Goal: Task Accomplishment & Management: Use online tool/utility

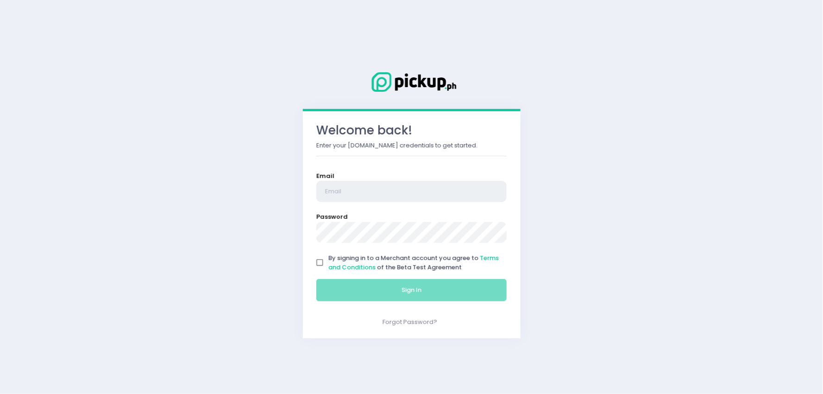
type input "[EMAIL_ADDRESS][DOMAIN_NAME]"
click at [323, 260] on input "By signing in to a Merchant account you agree to Terms and Conditions of the Be…" at bounding box center [320, 263] width 18 height 18
checkbox input "true"
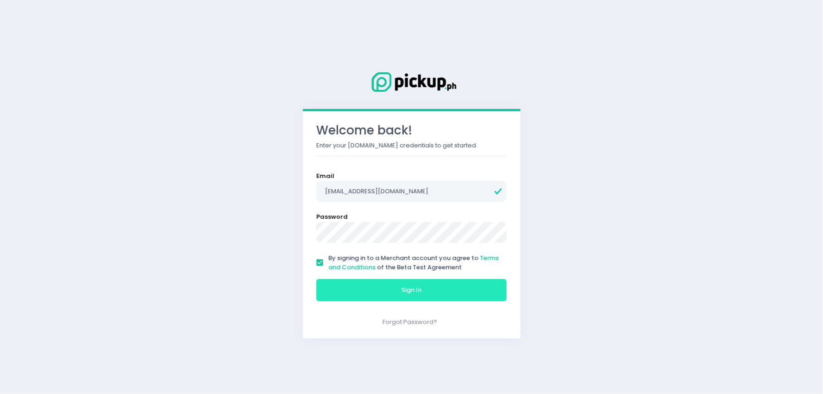
click at [346, 288] on button "Sign In" at bounding box center [411, 290] width 191 height 22
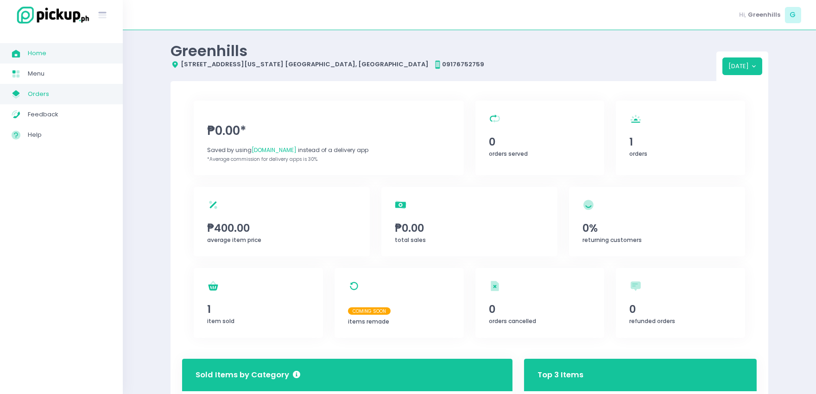
click at [38, 85] on link "My Store Created with Sketch. Orders" at bounding box center [61, 94] width 123 height 20
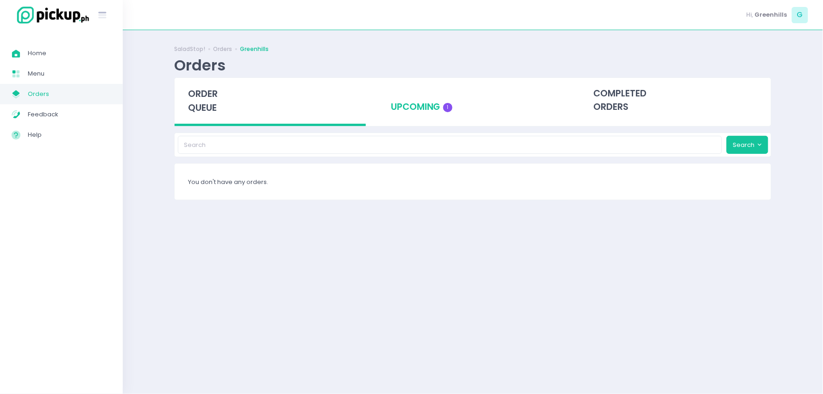
click at [441, 98] on div "upcoming 1" at bounding box center [472, 100] width 191 height 45
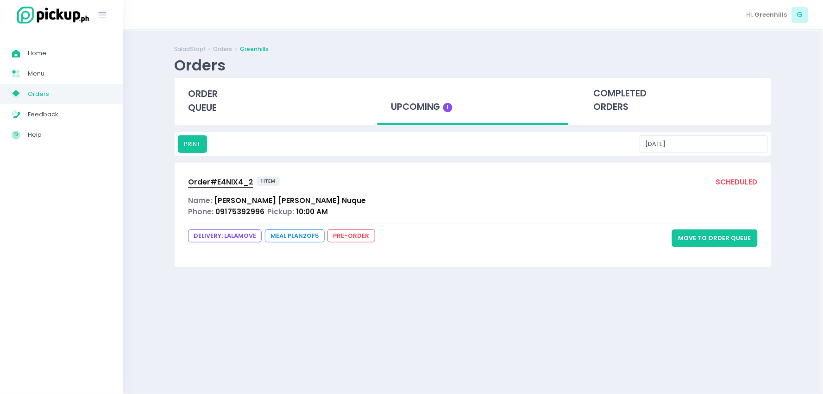
click at [730, 237] on button "Move to Order Queue" at bounding box center [715, 238] width 86 height 18
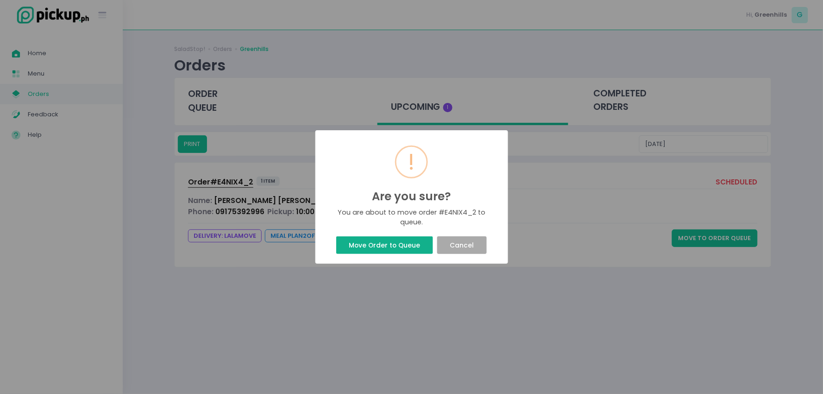
click at [406, 249] on button "Move Order to Queue" at bounding box center [384, 245] width 97 height 18
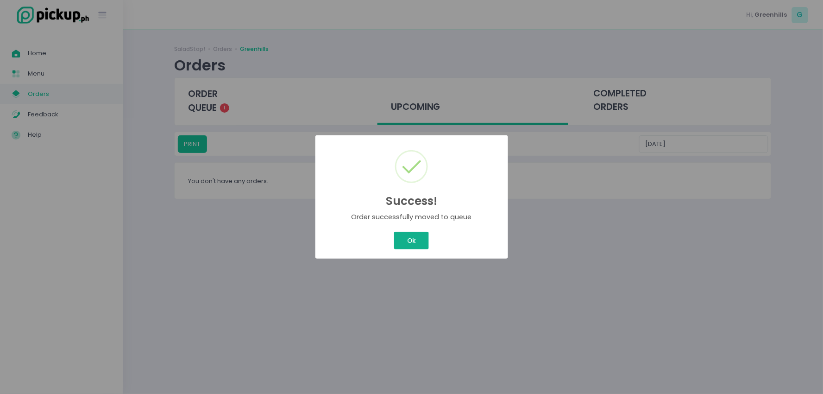
click at [427, 239] on button "Ok" at bounding box center [411, 241] width 34 height 18
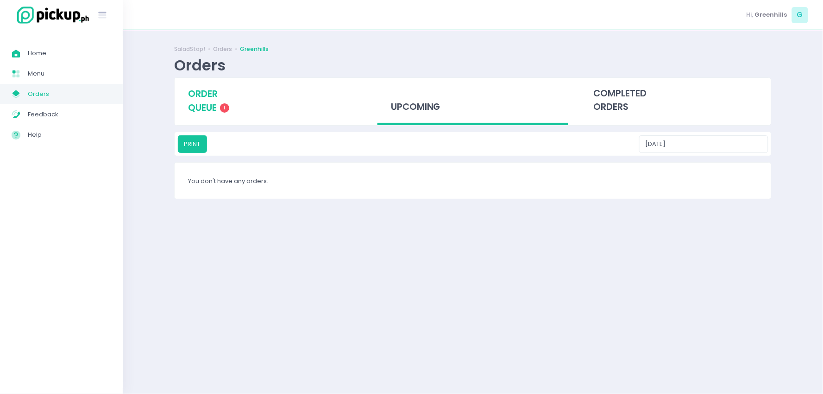
click at [215, 97] on span "order queue" at bounding box center [203, 101] width 30 height 26
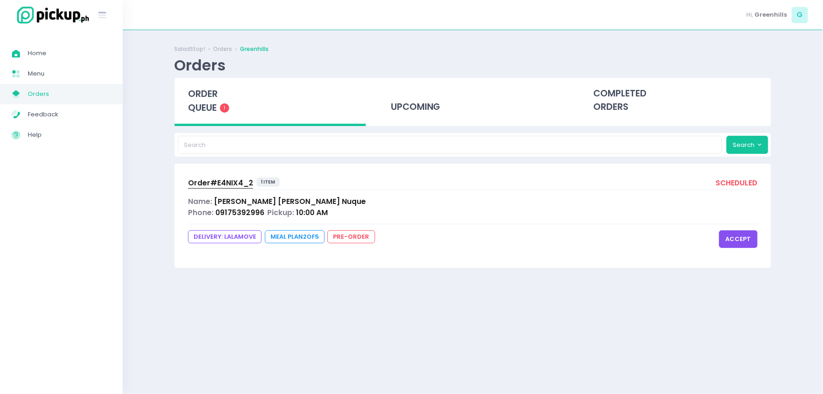
click at [724, 235] on button "accept" at bounding box center [738, 239] width 38 height 18
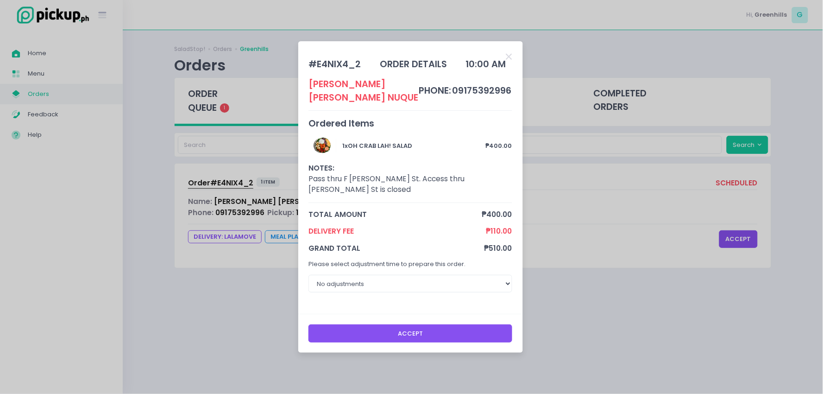
click at [402, 325] on button "Accept" at bounding box center [410, 333] width 204 height 18
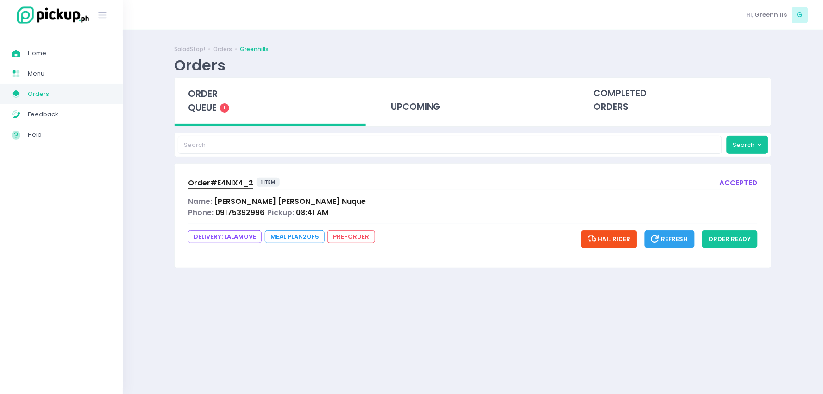
click at [235, 184] on span "Order# E4NIX4_2" at bounding box center [220, 183] width 65 height 10
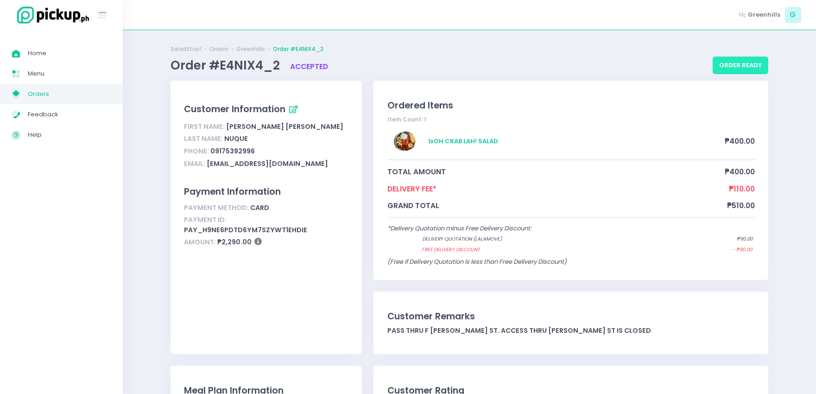
click at [730, 61] on button "order ready" at bounding box center [740, 66] width 56 height 18
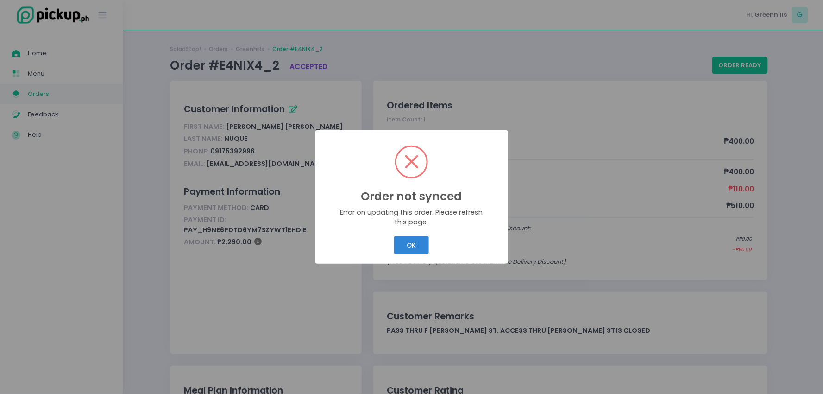
click at [428, 235] on div "OK Cancel" at bounding box center [412, 245] width 178 height 22
click at [423, 236] on button "OK" at bounding box center [411, 245] width 35 height 18
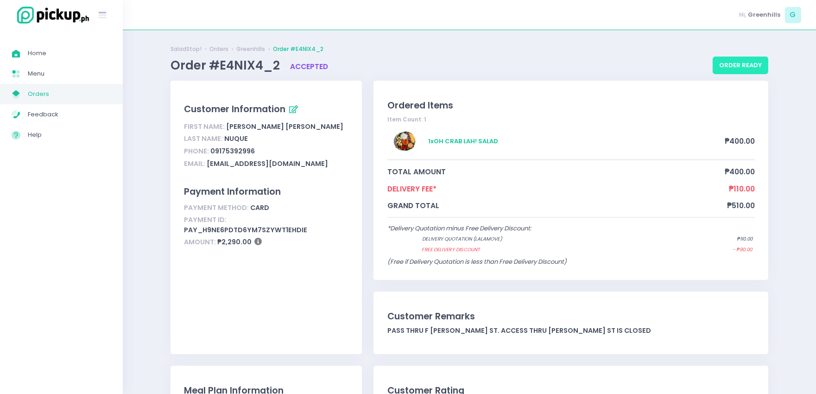
click at [725, 60] on button "order ready" at bounding box center [740, 66] width 56 height 18
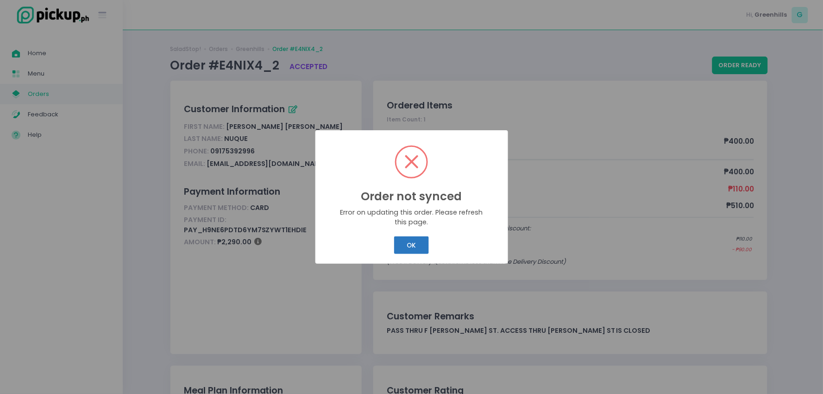
click at [410, 252] on button "OK" at bounding box center [411, 245] width 35 height 18
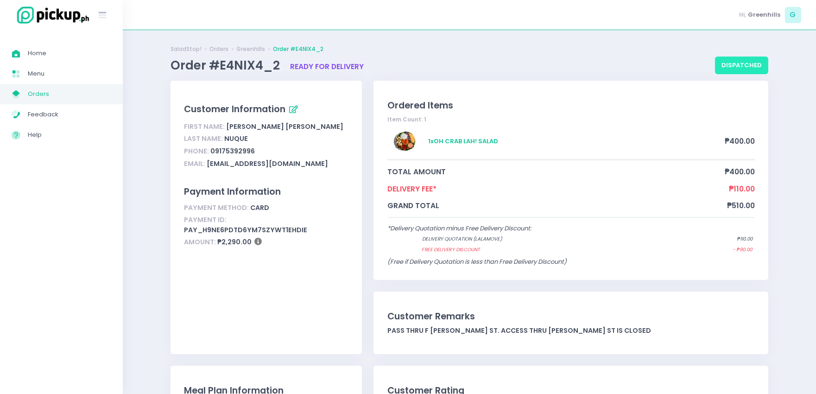
click at [737, 58] on button "dispatched" at bounding box center [741, 66] width 53 height 18
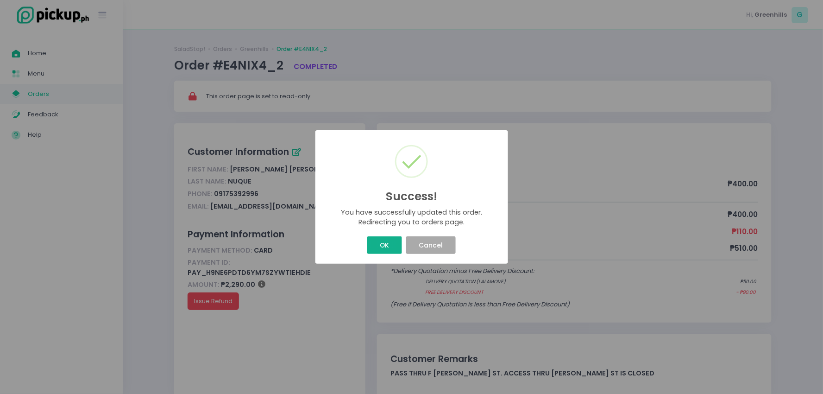
click at [390, 238] on button "OK" at bounding box center [384, 245] width 35 height 18
